Goal: Task Accomplishment & Management: Use online tool/utility

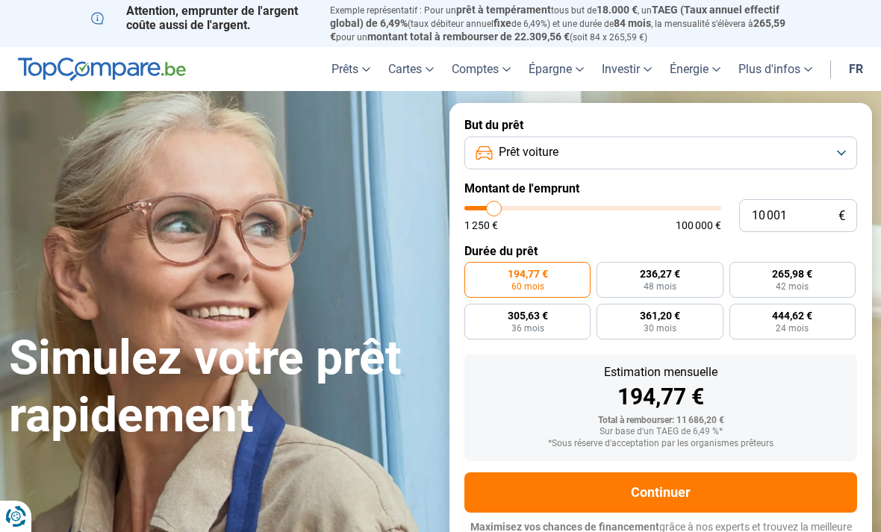
type input "11 750"
type input "11750"
type input "12 750"
type input "12750"
type input "14 750"
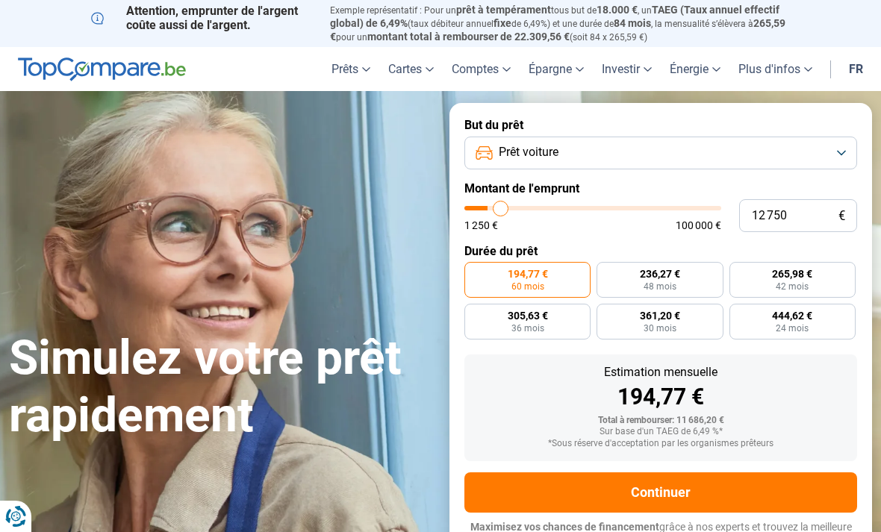
type input "14750"
type input "16 500"
type input "16500"
type input "19 000"
type input "19000"
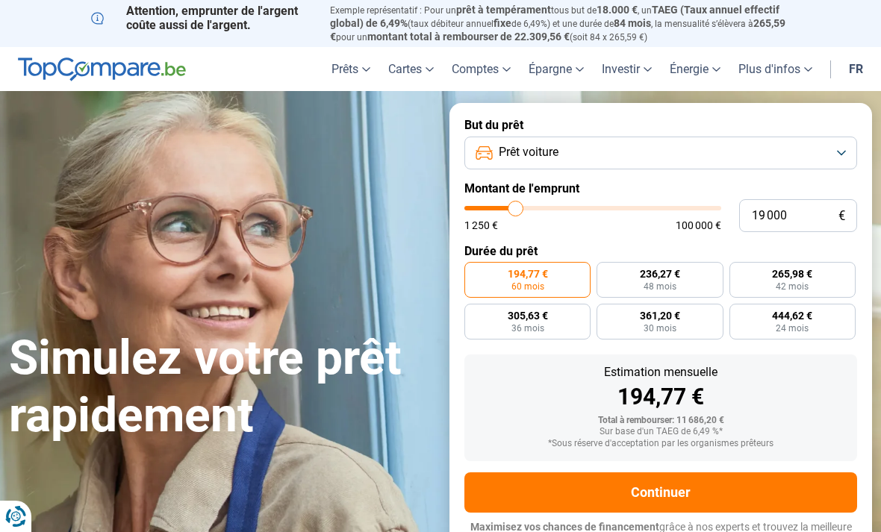
type input "21 500"
type input "21500"
type input "23 750"
type input "23750"
type input "26 750"
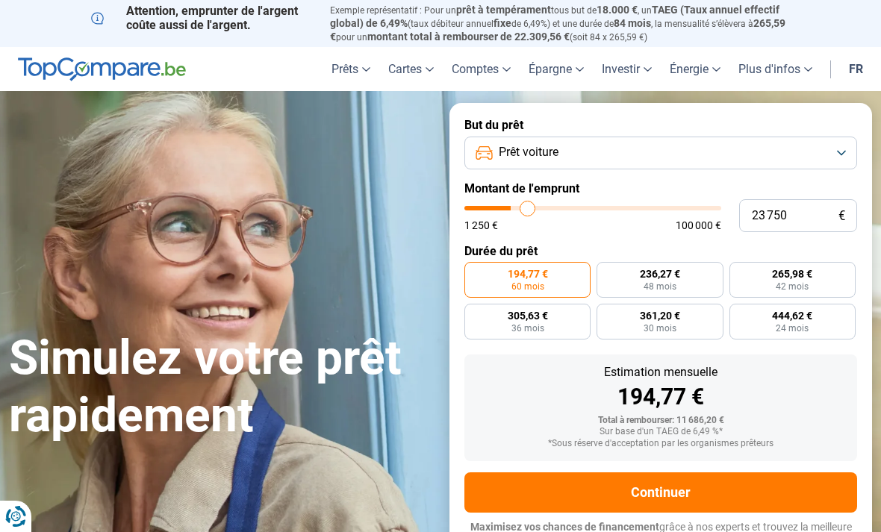
type input "26750"
type input "29 500"
type input "29500"
type input "31 750"
type input "31750"
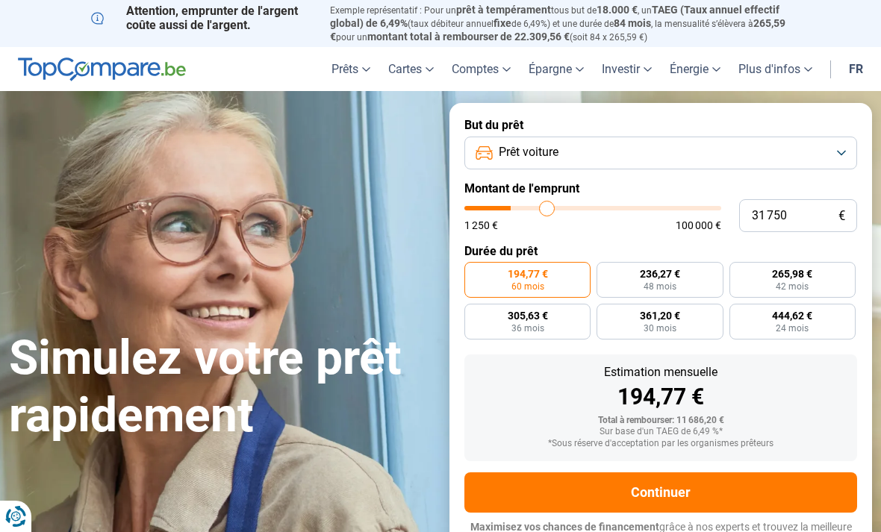
type input "34 500"
type input "34500"
type input "37 750"
type input "37750"
type input "40 500"
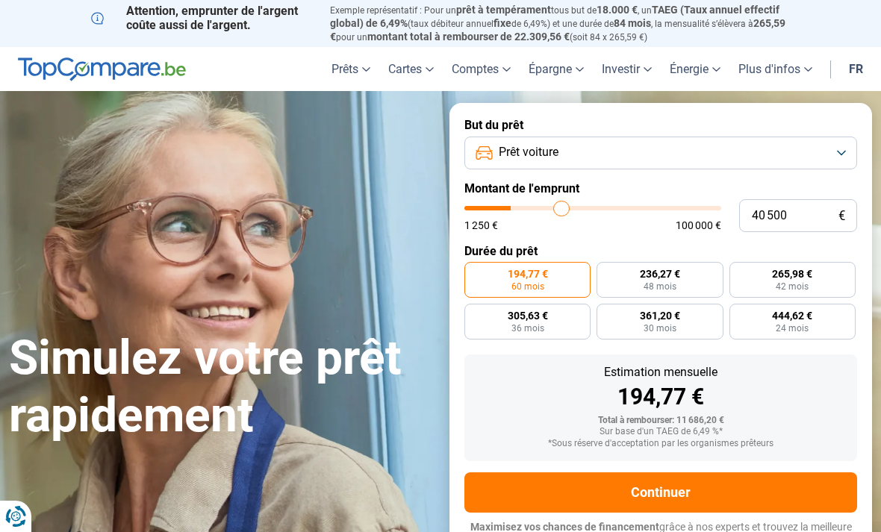
type input "40500"
type input "43 500"
type input "43500"
type input "46 250"
type input "46250"
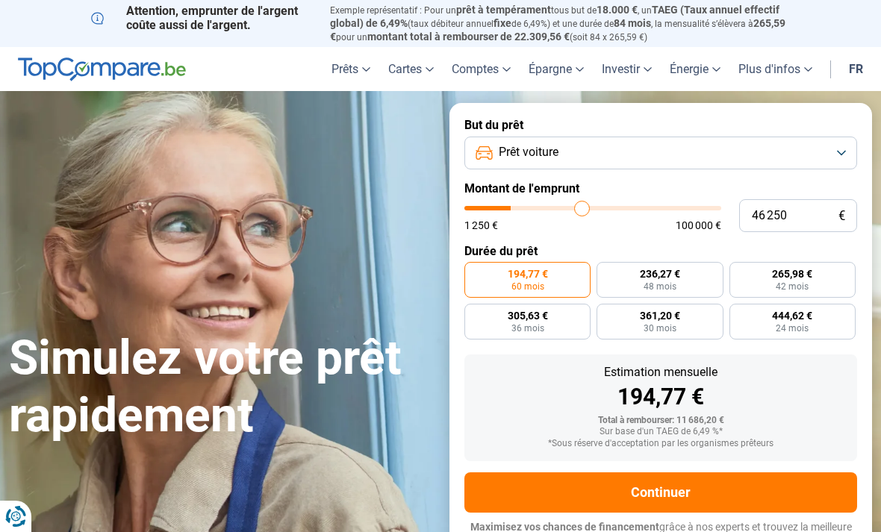
type input "48 750"
type input "48750"
type input "50 500"
type input "50500"
type input "52 250"
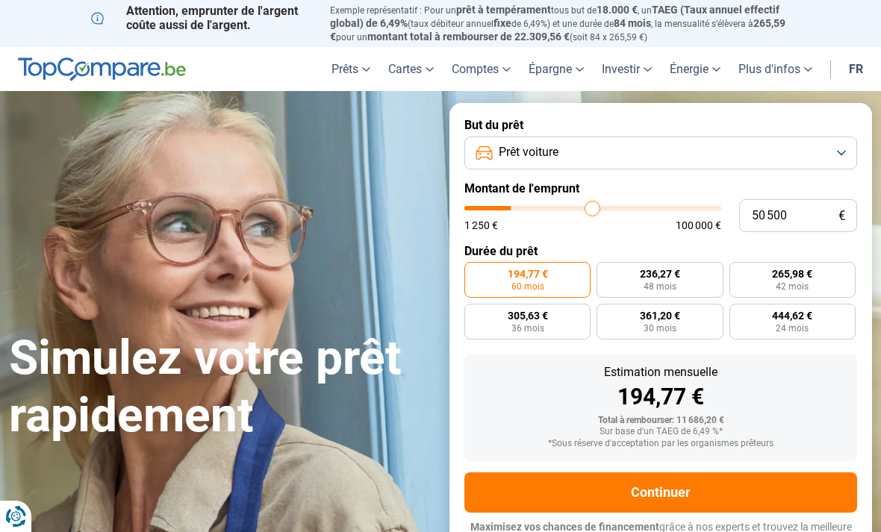
type input "52250"
type input "53 250"
type input "53250"
type input "54 500"
type input "54500"
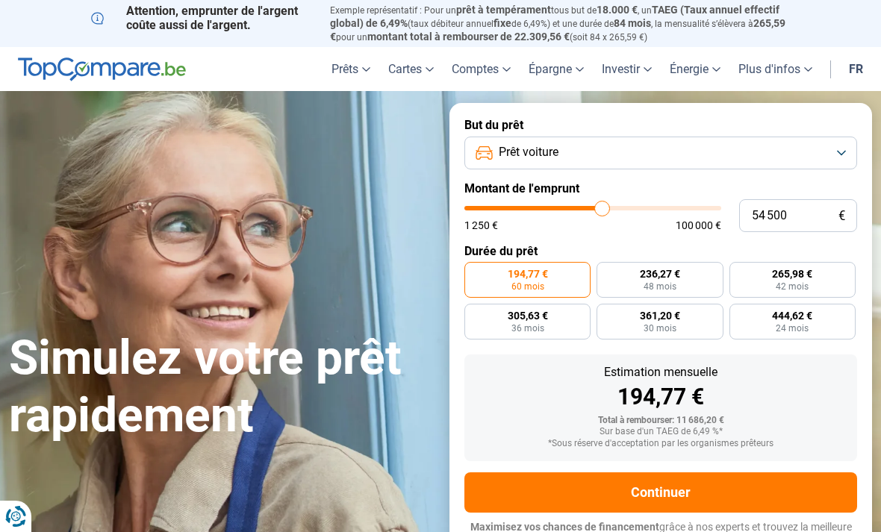
type input "55 500"
type input "55500"
type input "56 750"
type input "56750"
type input "57 750"
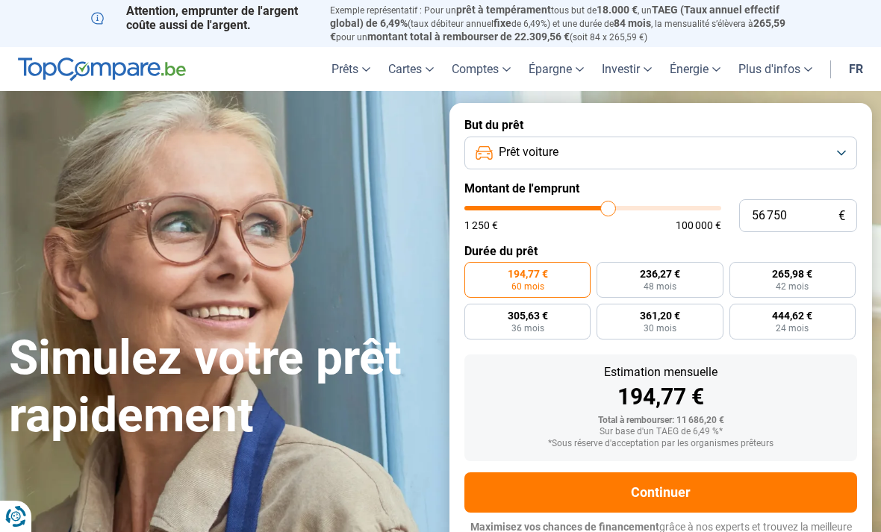
type input "57750"
type input "59 000"
type input "59000"
type input "59 750"
type input "59750"
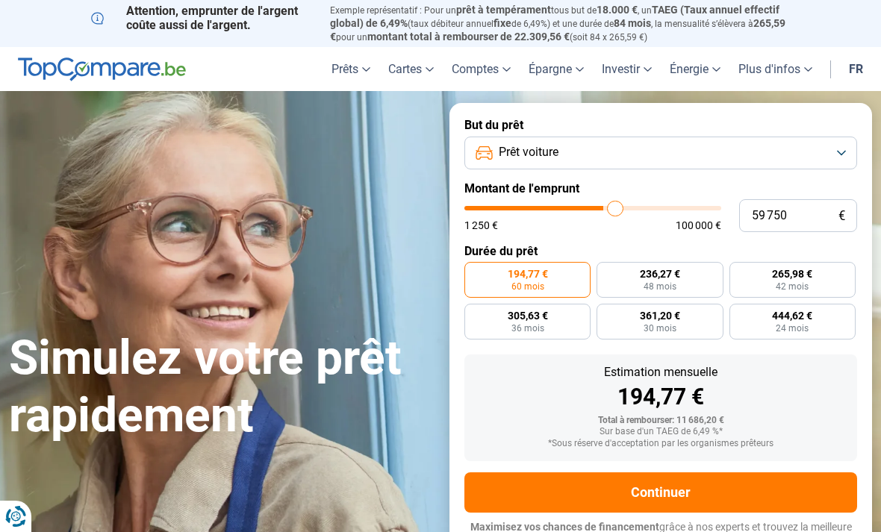
type input "61 000"
type input "61000"
type input "62 500"
type input "62500"
type input "64 000"
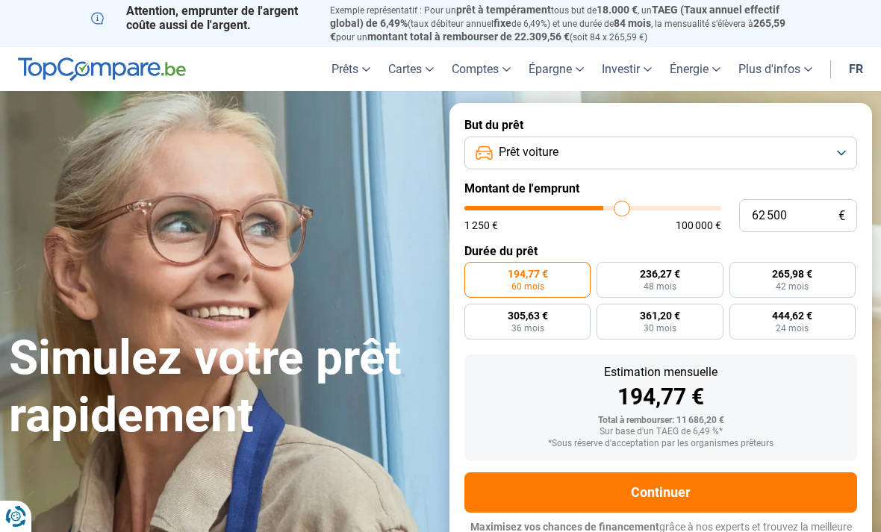
type input "64000"
type input "65 750"
type input "65750"
type input "67 000"
type input "67000"
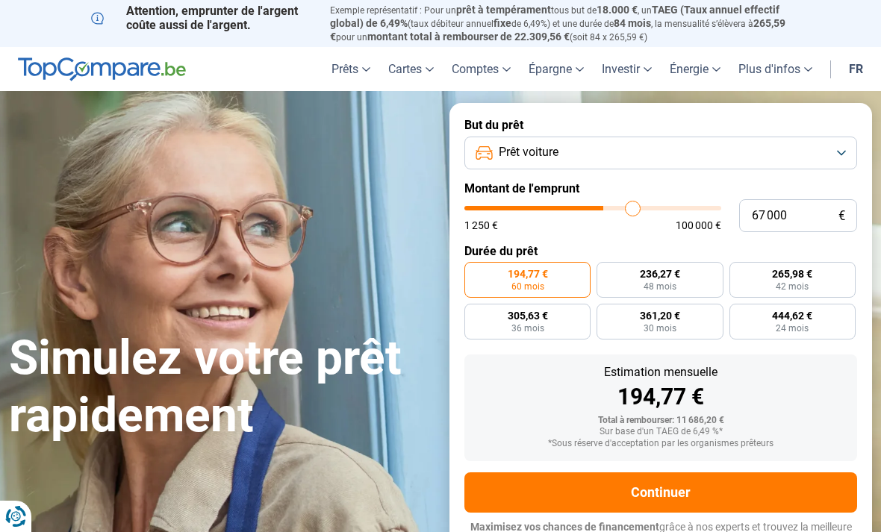
type input "68 000"
type input "68000"
type input "69 250"
type input "69250"
type input "70 250"
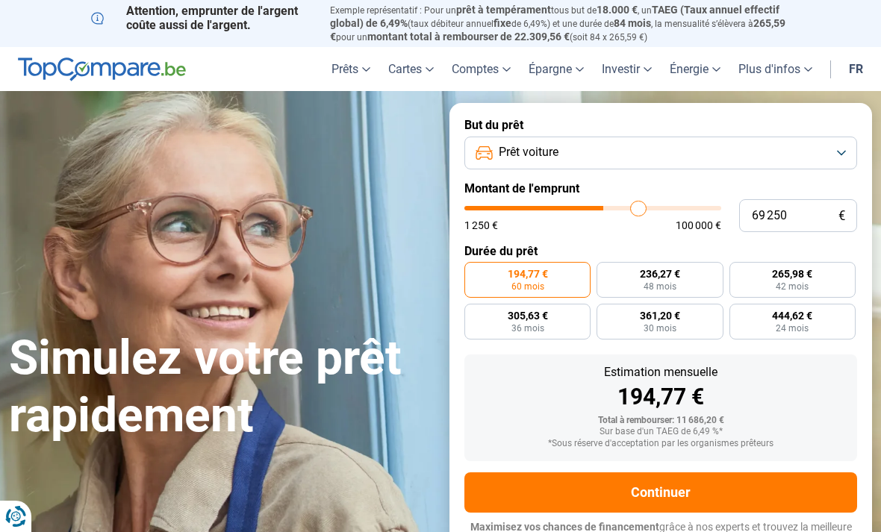
type input "70250"
type input "71 250"
type input "71250"
type input "71 750"
type input "71750"
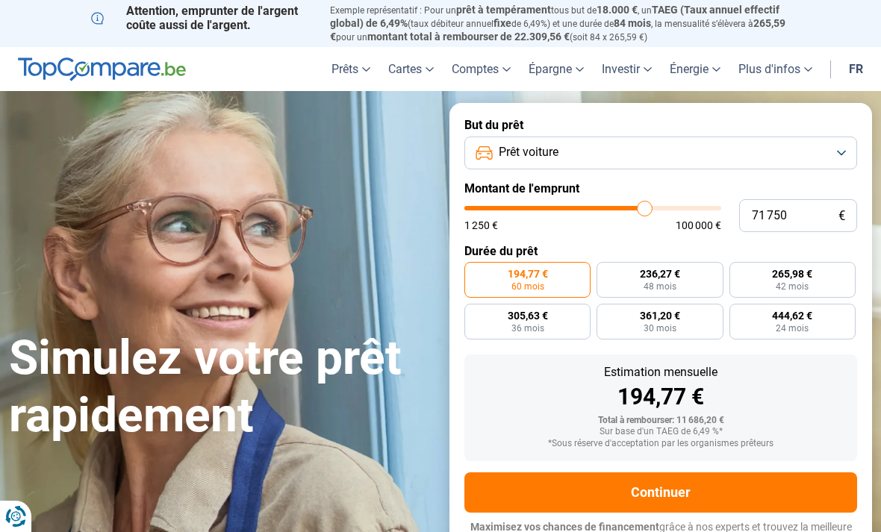
type input "72 750"
type input "72750"
type input "73 250"
type input "73250"
type input "74 000"
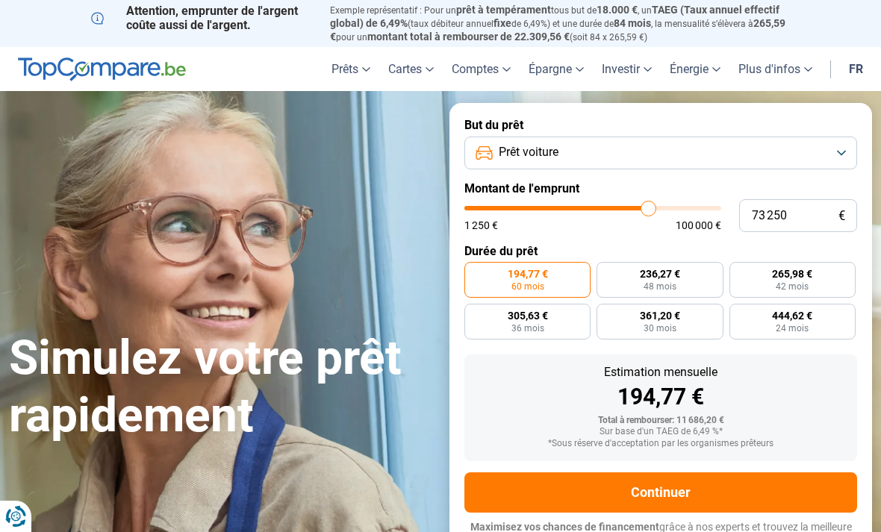
type input "74000"
type input "74 250"
type input "74250"
type input "74 500"
type input "74500"
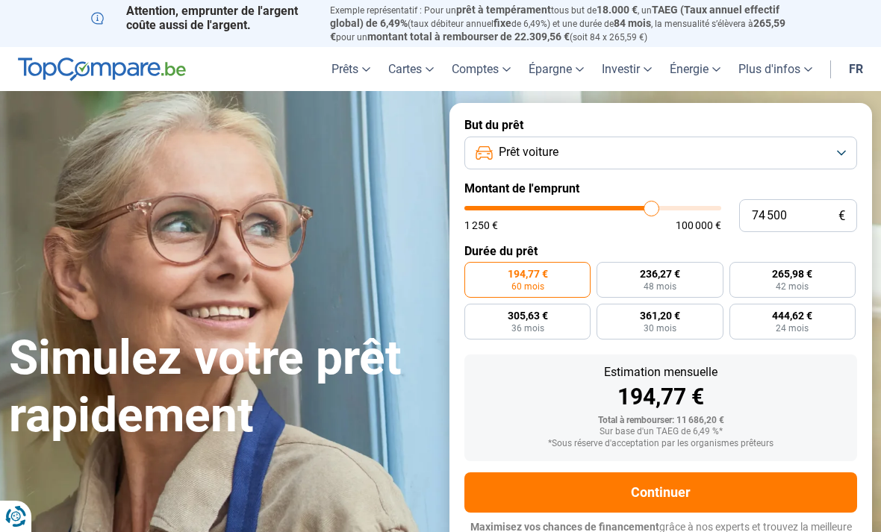
type input "74 750"
type input "74750"
type input "75 250"
type input "75250"
type input "75 500"
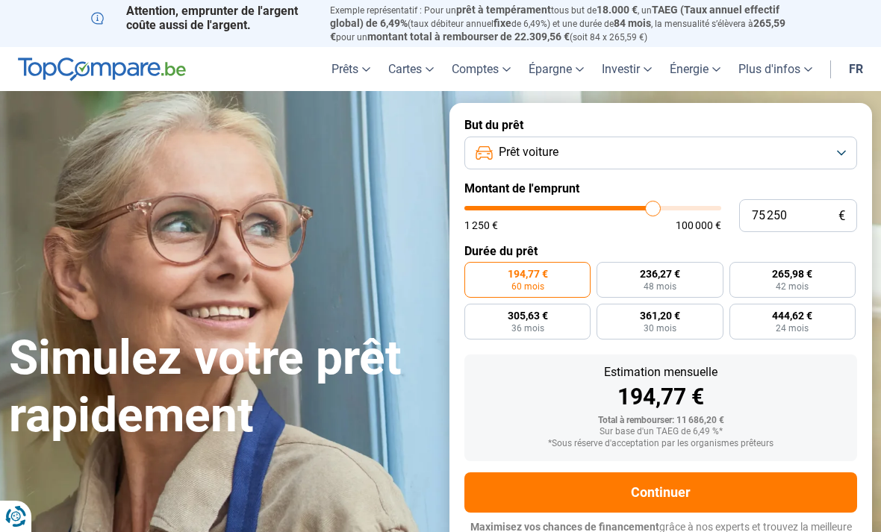
type input "75500"
type input "75 750"
type input "75750"
type input "76 000"
type input "76000"
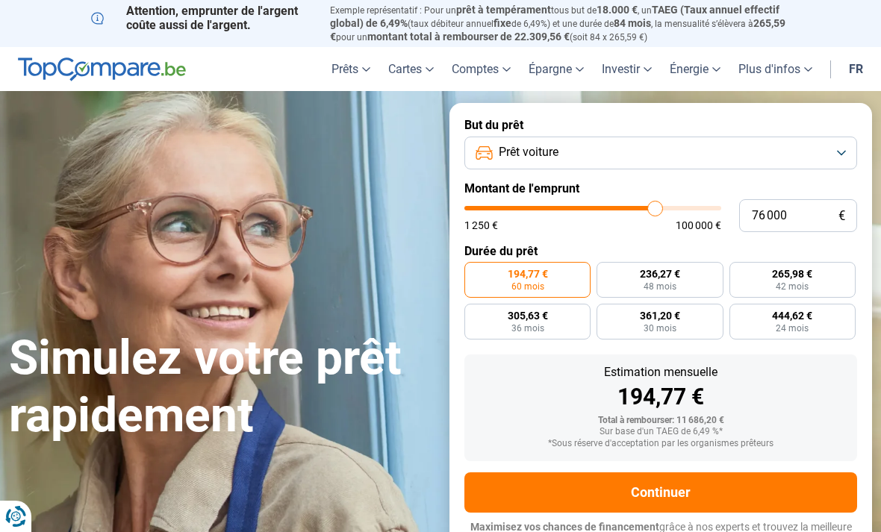
type input "76 500"
type input "76500"
type input "76 750"
type input "76750"
type input "77 000"
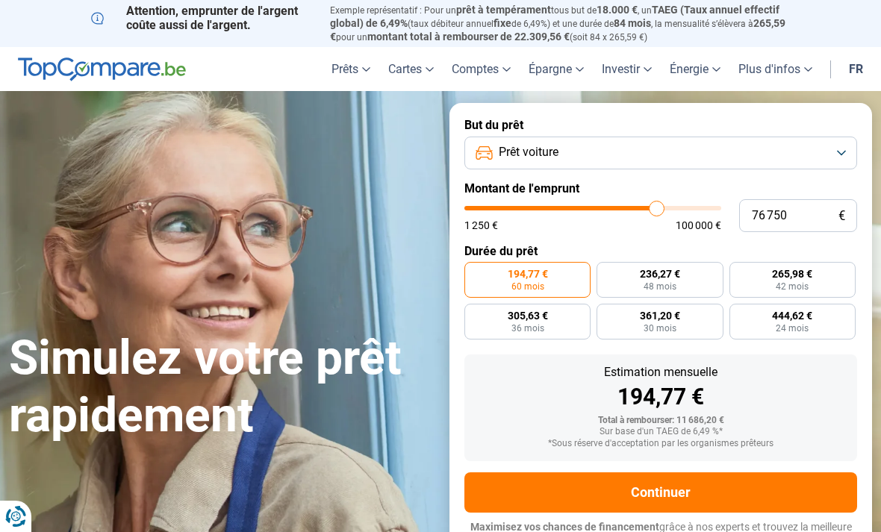
type input "77000"
type input "77 750"
type input "77750"
type input "78 250"
type input "78250"
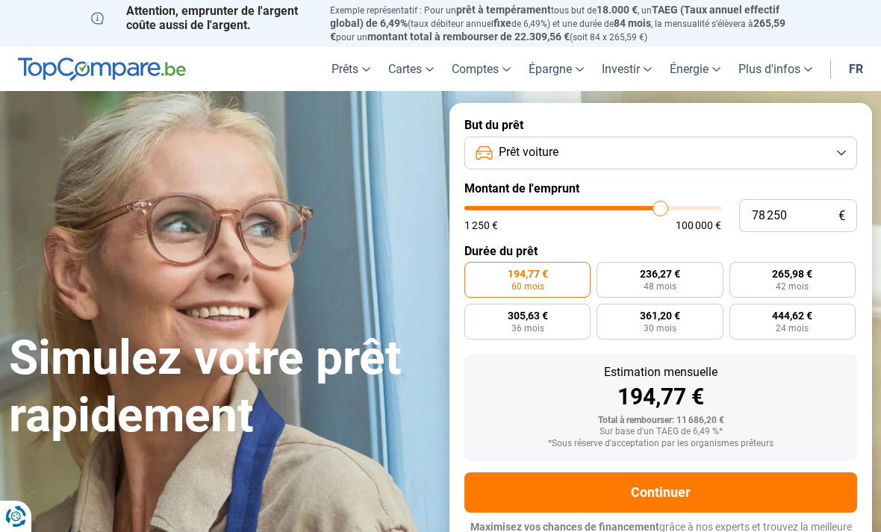
type input "78 500"
type input "78500"
type input "79 250"
type input "79250"
type input "79 500"
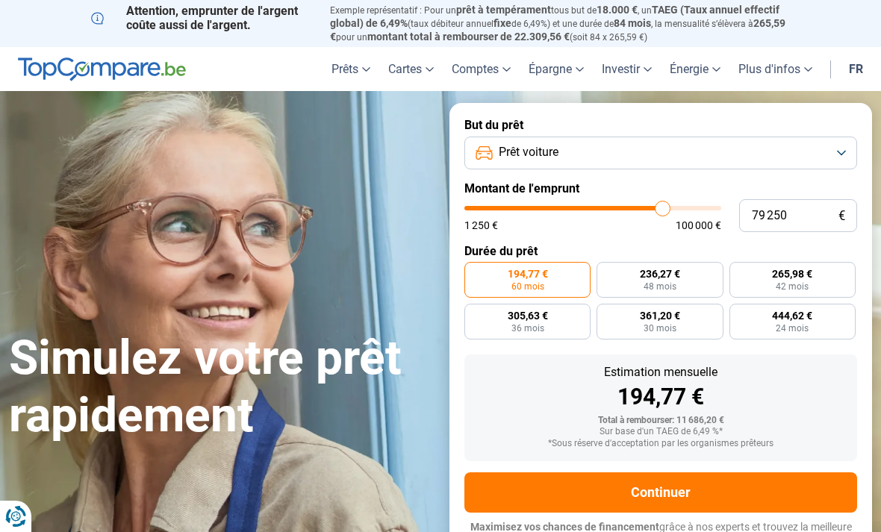
type input "79500"
type input "79 750"
type input "79750"
type input "80 000"
type input "80000"
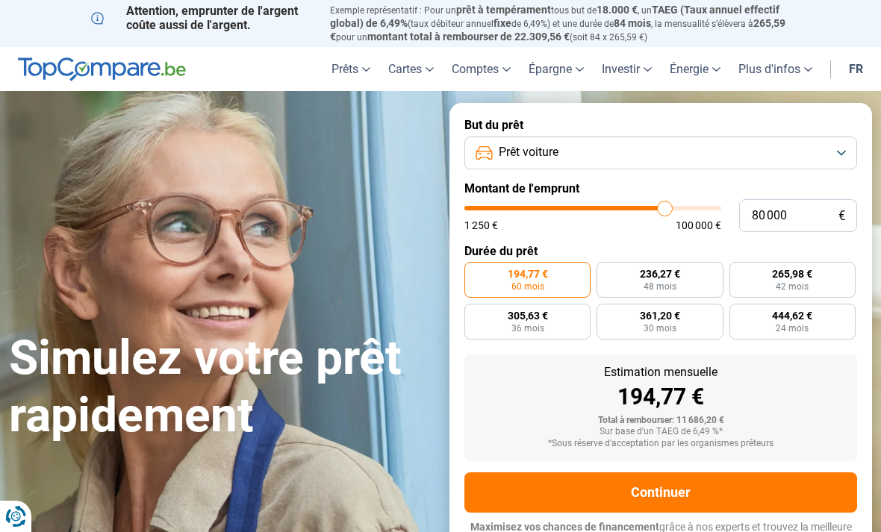
type input "80 500"
type input "80500"
type input "80 750"
type input "80750"
type input "81 000"
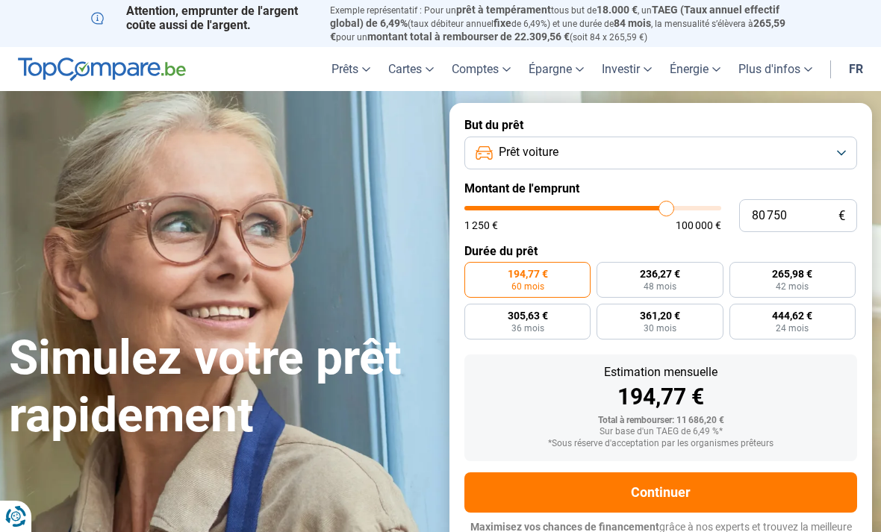
type input "81000"
type input "81 250"
type input "81250"
type input "81 750"
type input "81750"
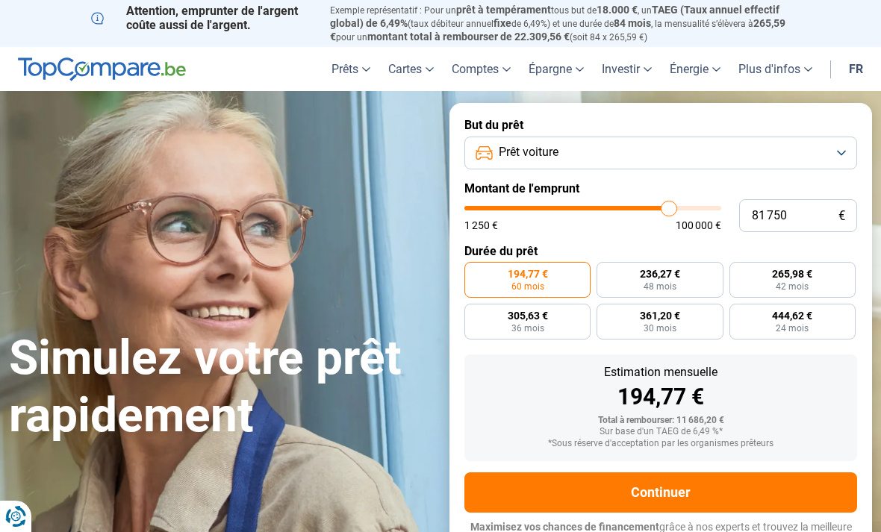
type input "82 000"
type input "82000"
type input "81 750"
type input "81750"
type input "80 750"
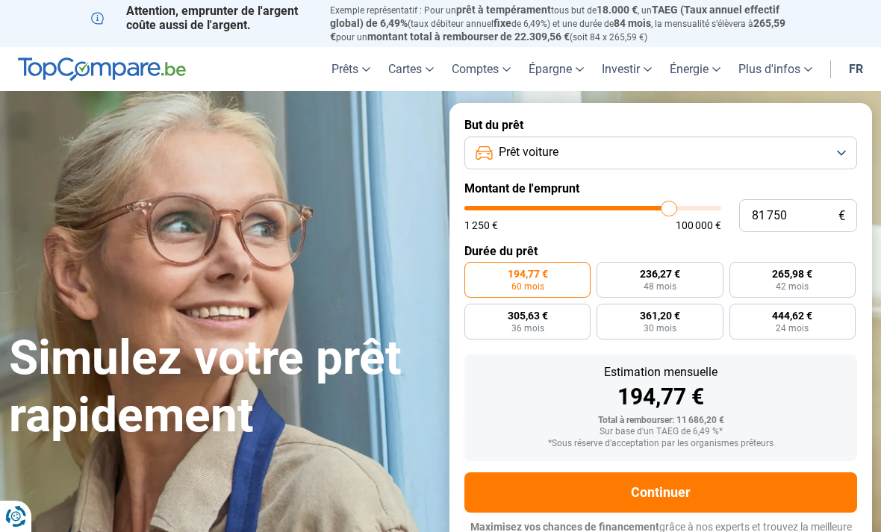
type input "80750"
type input "78 750"
type input "78750"
type input "77 000"
type input "77000"
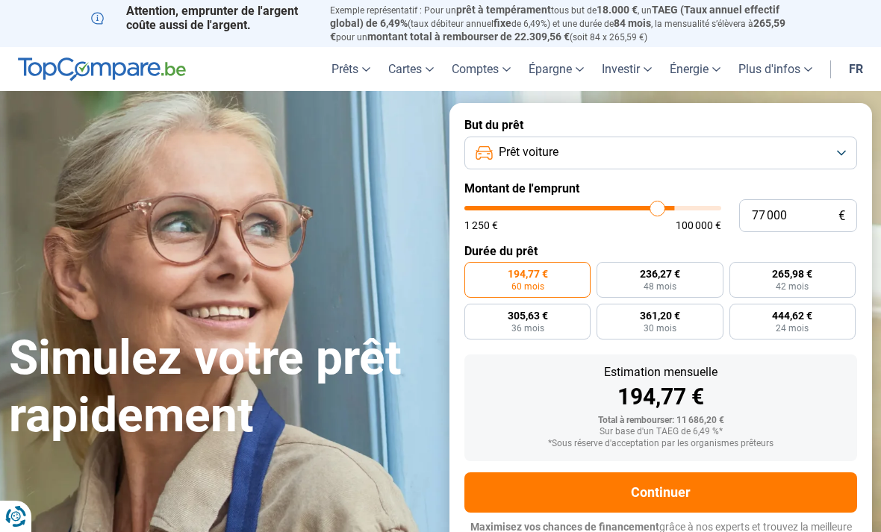
type input "74 500"
type input "74500"
type input "71 750"
type input "71750"
type input "69 000"
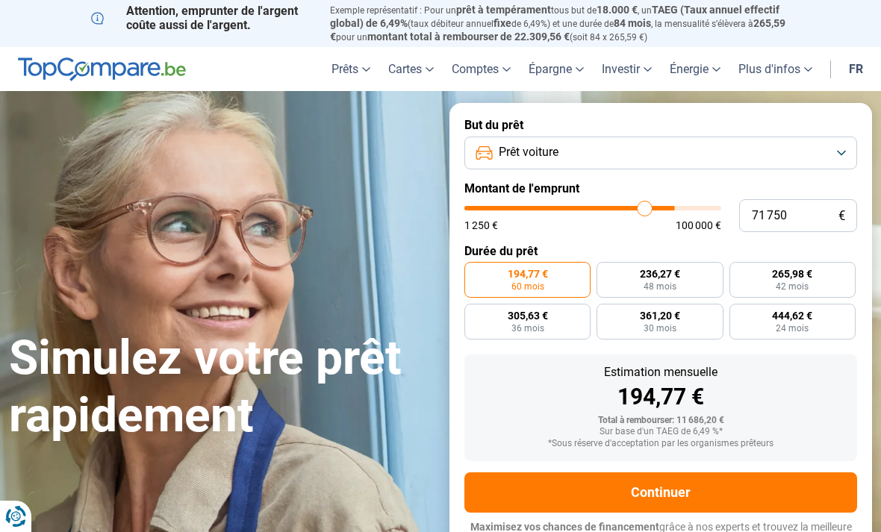
type input "69000"
type input "66 250"
type input "66250"
type input "63 500"
type input "63500"
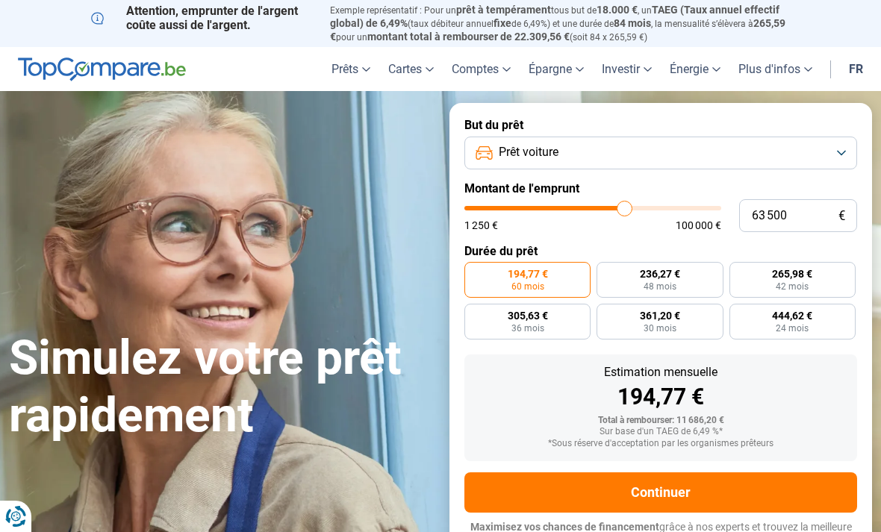
type input "61 250"
type input "61250"
type input "59 250"
type input "59250"
type input "57 750"
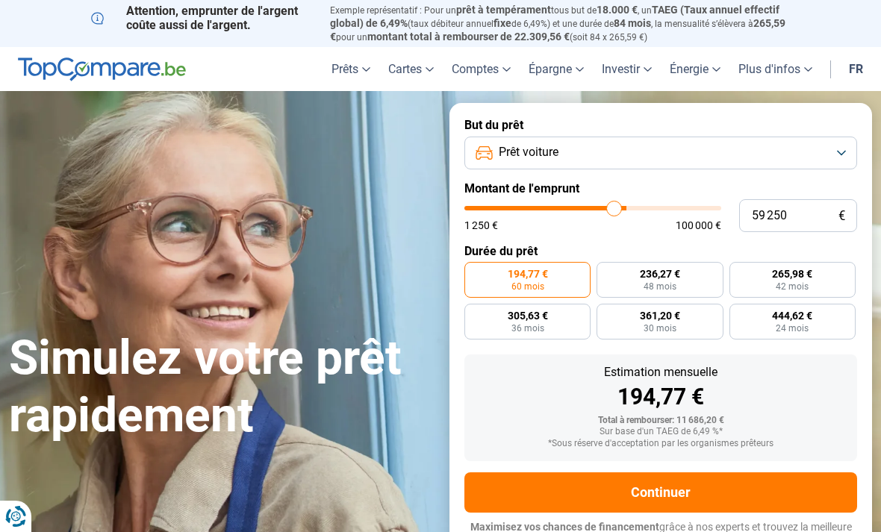
type input "57750"
type input "56 250"
type input "56250"
type input "54 500"
type input "54500"
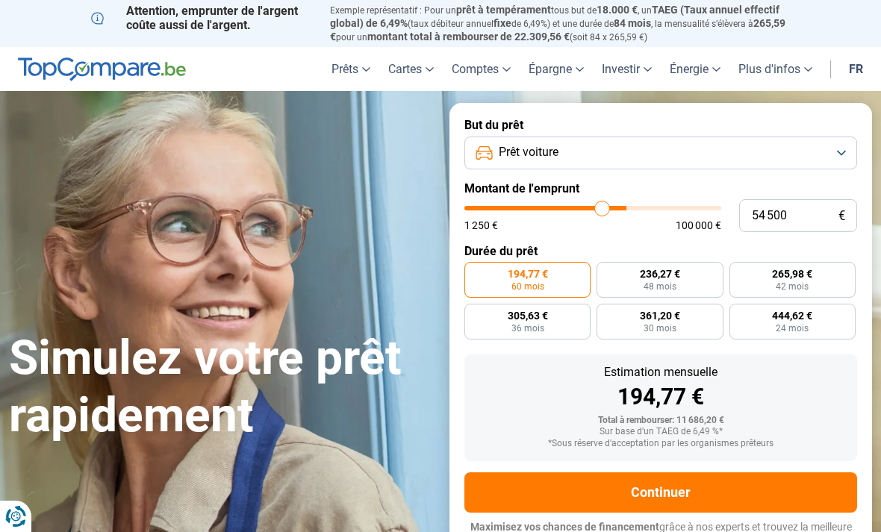
type input "54 000"
type input "54000"
type input "53 000"
type input "53000"
type input "52 500"
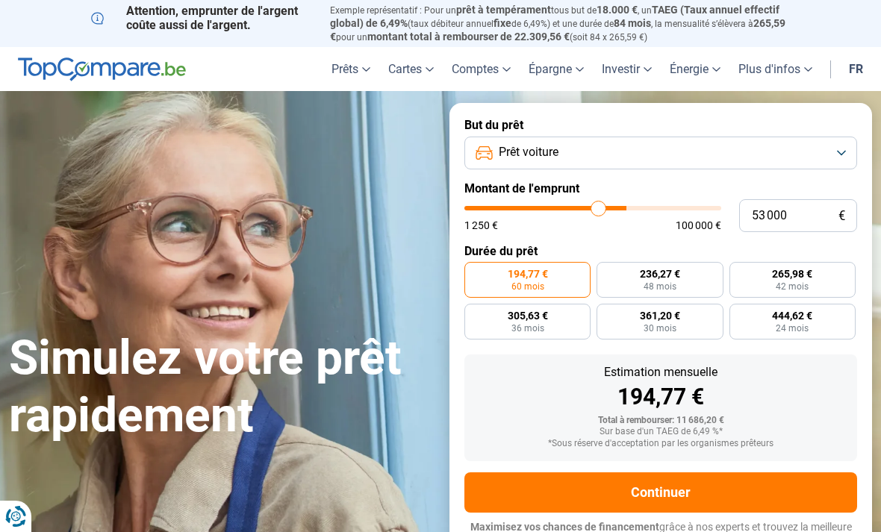
type input "52500"
type input "51 750"
type input "51750"
type input "51 250"
type input "51250"
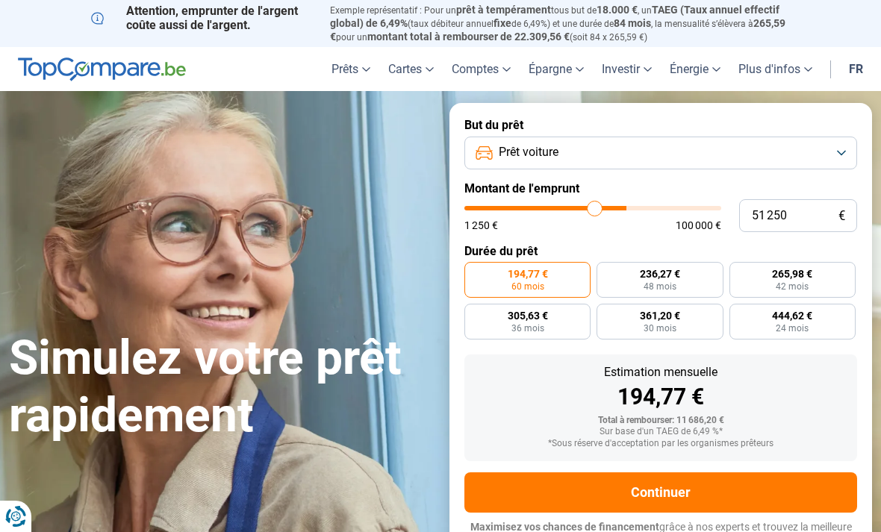
type input "50 500"
type input "50500"
type input "50 000"
type input "50000"
type input "49 000"
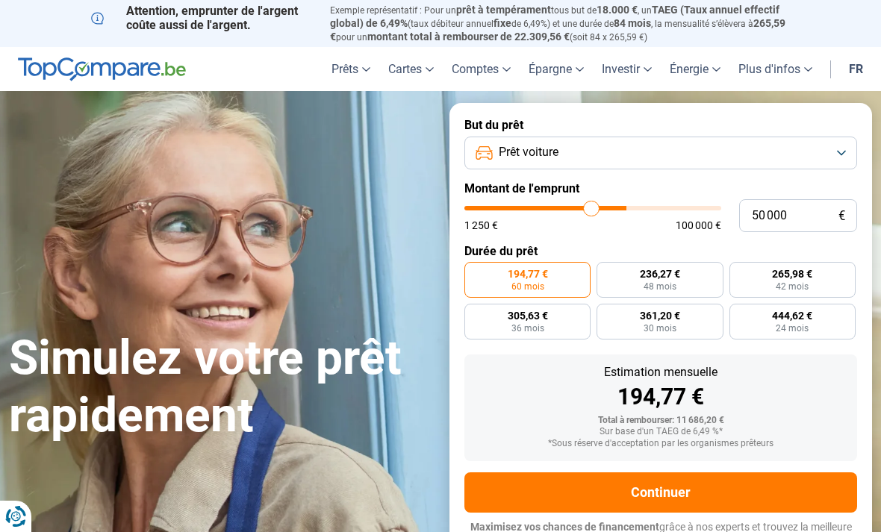
type input "49000"
type input "48 500"
type input "48500"
type input "47 500"
type input "47500"
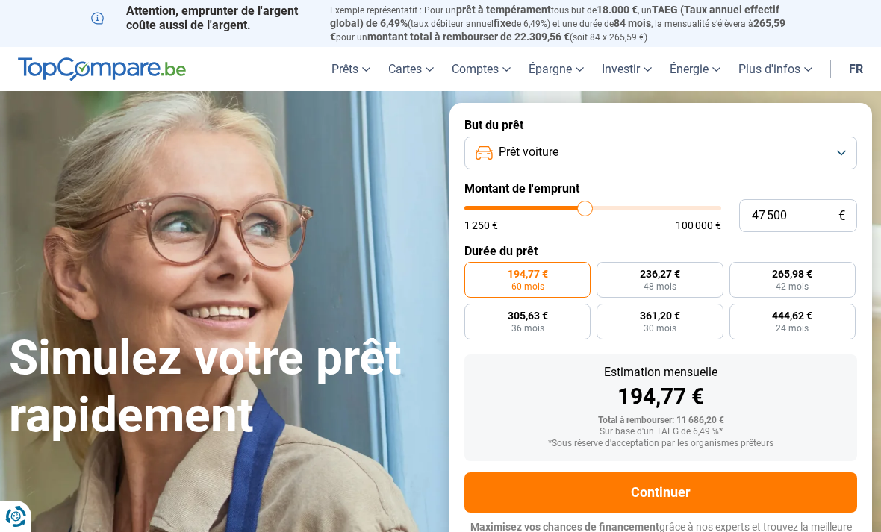
type input "46 500"
type input "46500"
type input "45 750"
type input "45750"
type input "44 750"
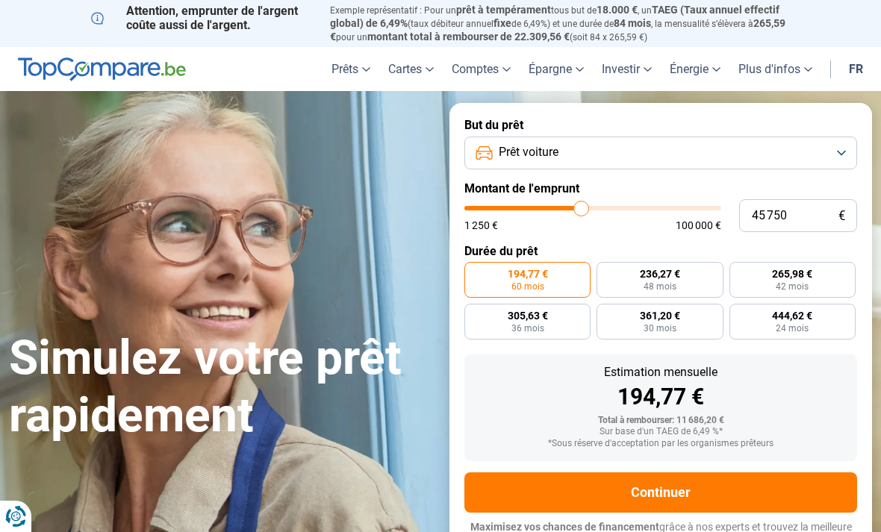
type input "44750"
type input "43 500"
type input "43500"
type input "42 000"
type input "42000"
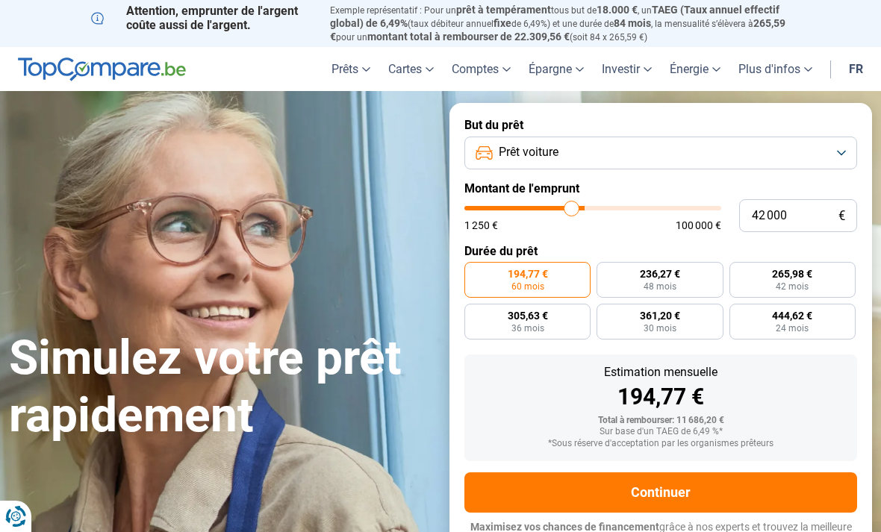
type input "40 250"
type input "40250"
type input "38 000"
type input "38000"
type input "36 250"
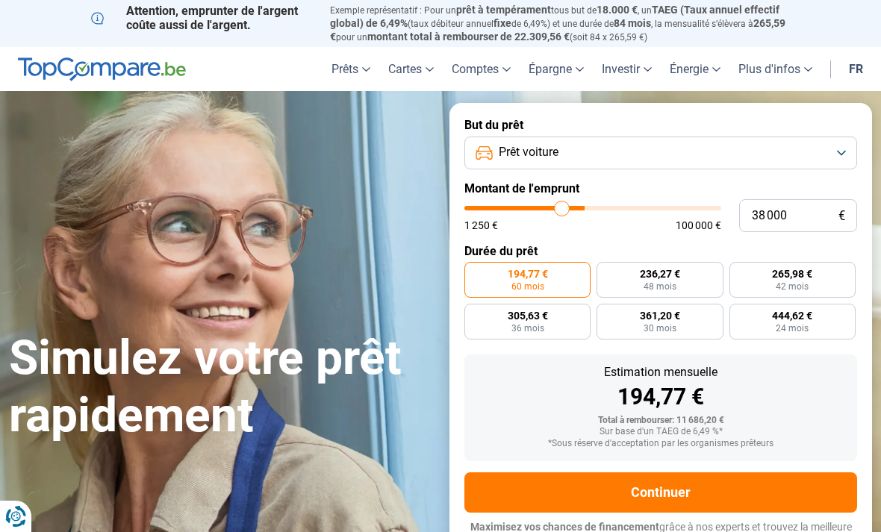
type input "36250"
type input "34 250"
type input "34250"
type input "33 000"
type input "33000"
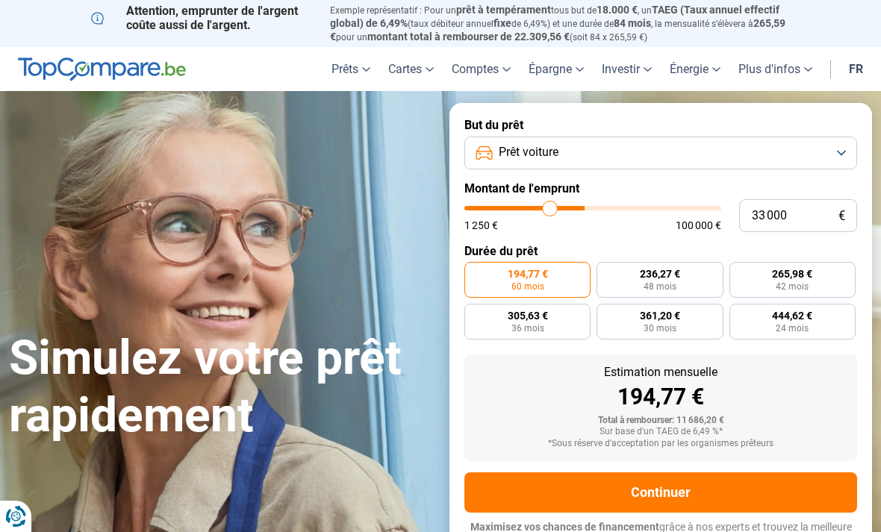
type input "31 750"
type input "31750"
type input "31 000"
type input "31000"
type input "30 250"
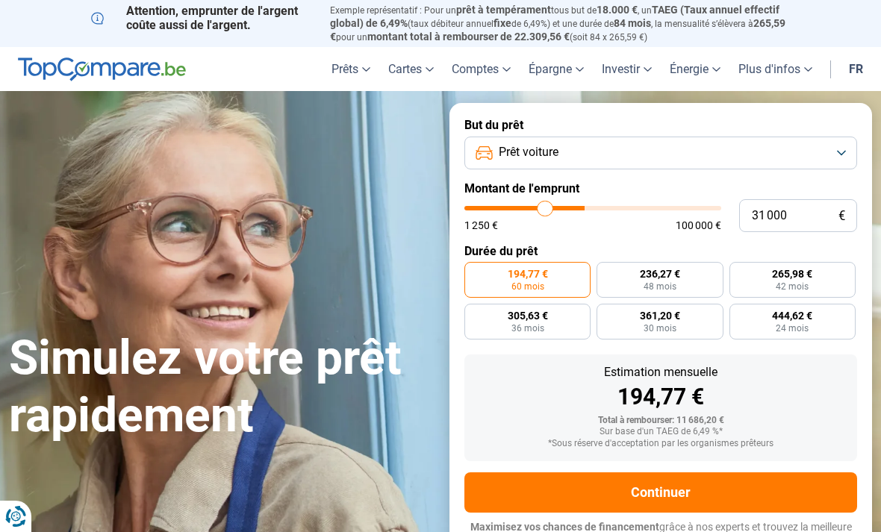
type input "30250"
type input "30 000"
type input "30000"
type input "29 750"
type input "29750"
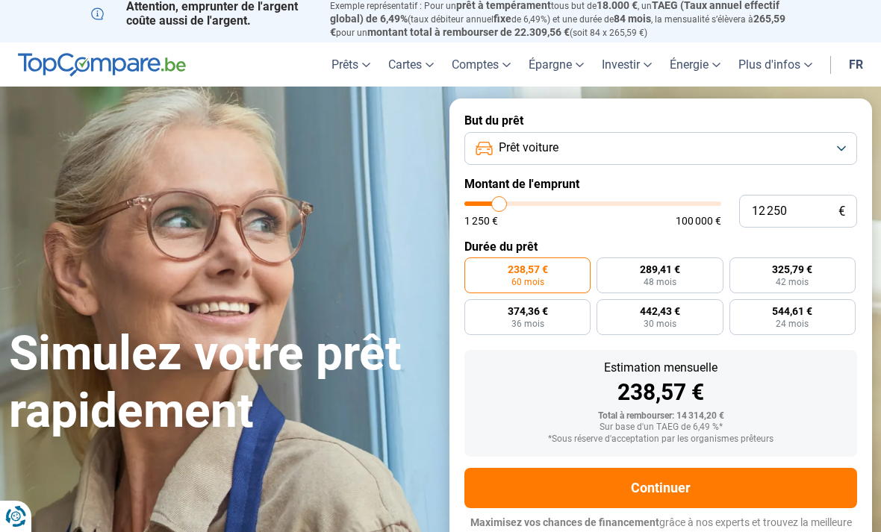
scroll to position [7, 0]
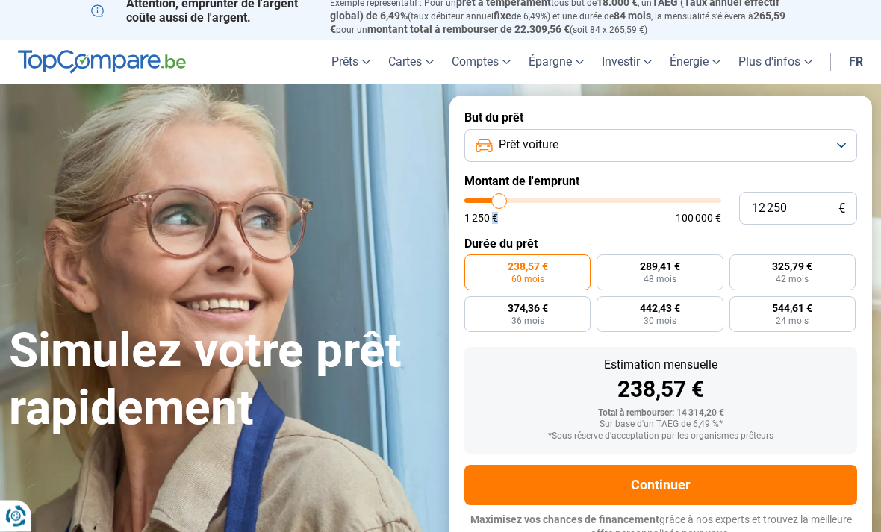
click at [561, 224] on form "But du prêt Prêt voiture Montant de l'emprunt 12 250 € 1 250 € 100 000 € Durée …" at bounding box center [660, 326] width 423 height 461
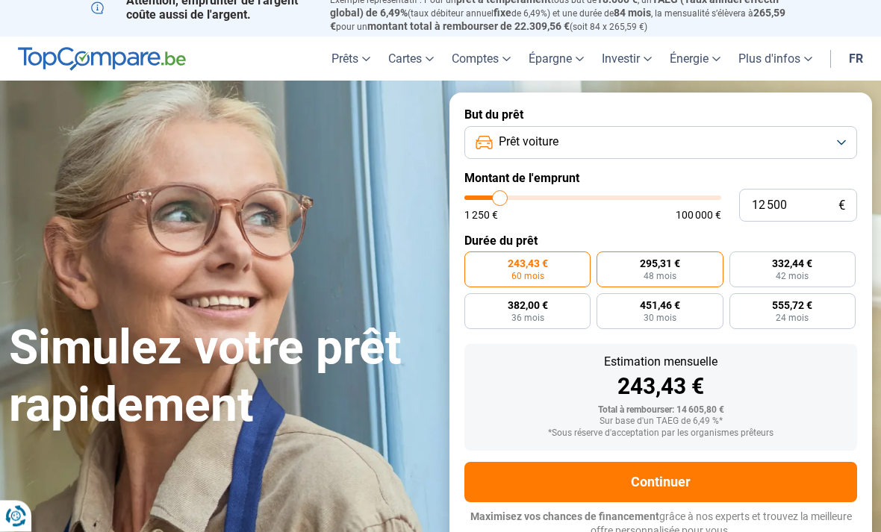
scroll to position [10, 0]
click at [670, 272] on span "48 mois" at bounding box center [660, 276] width 33 height 9
click at [606, 261] on input "295,31 € 48 mois" at bounding box center [602, 257] width 10 height 10
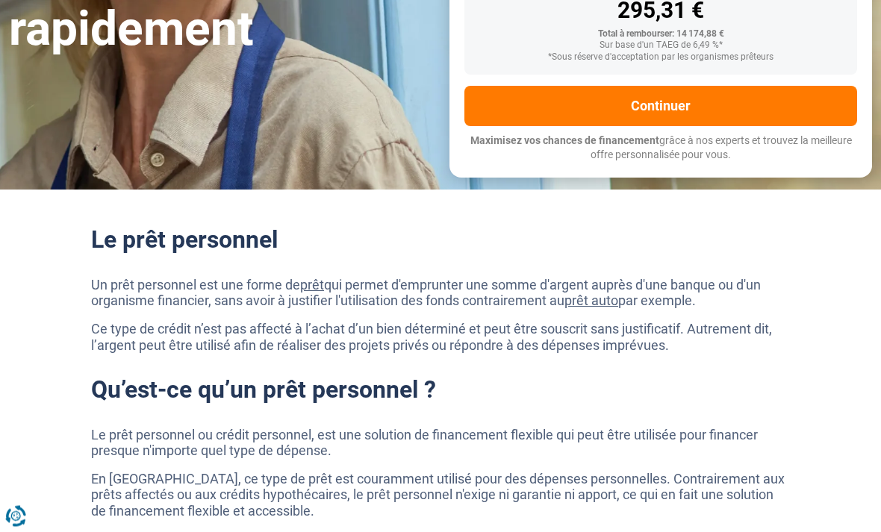
scroll to position [0, 0]
